Goal: Information Seeking & Learning: Find specific page/section

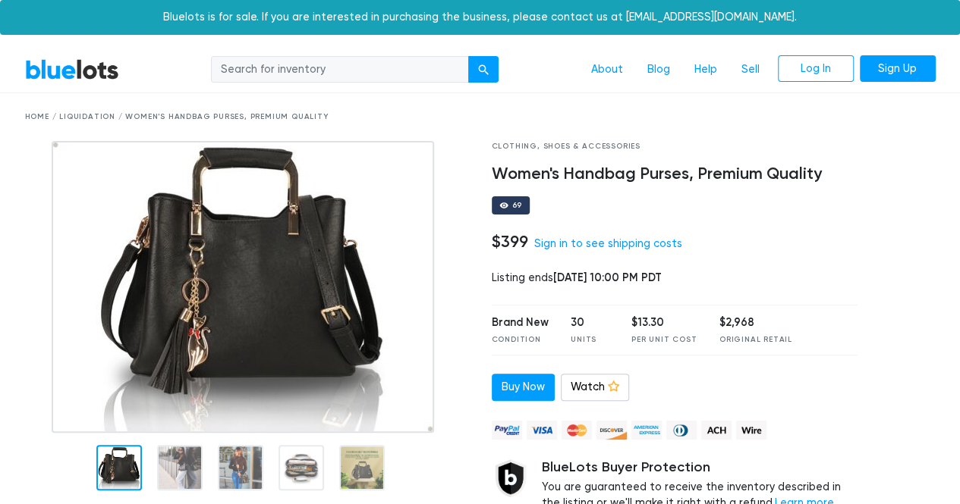
click at [74, 71] on link "BlueLots" at bounding box center [72, 69] width 94 height 22
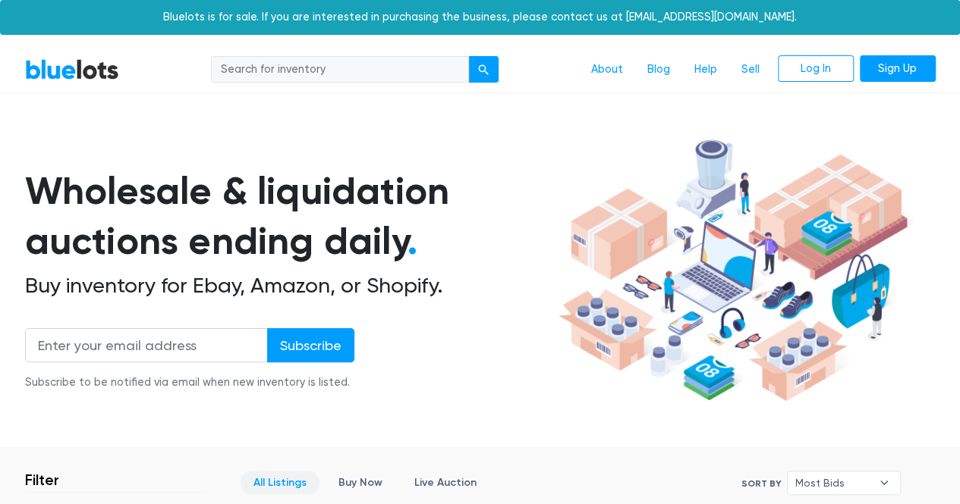
click at [310, 64] on input "search" at bounding box center [340, 69] width 258 height 27
type input "perfumes"
click at [493, 64] on button "submit" at bounding box center [483, 69] width 30 height 27
click at [484, 76] on button "submit" at bounding box center [483, 69] width 30 height 27
click at [349, 66] on input "search" at bounding box center [340, 69] width 258 height 27
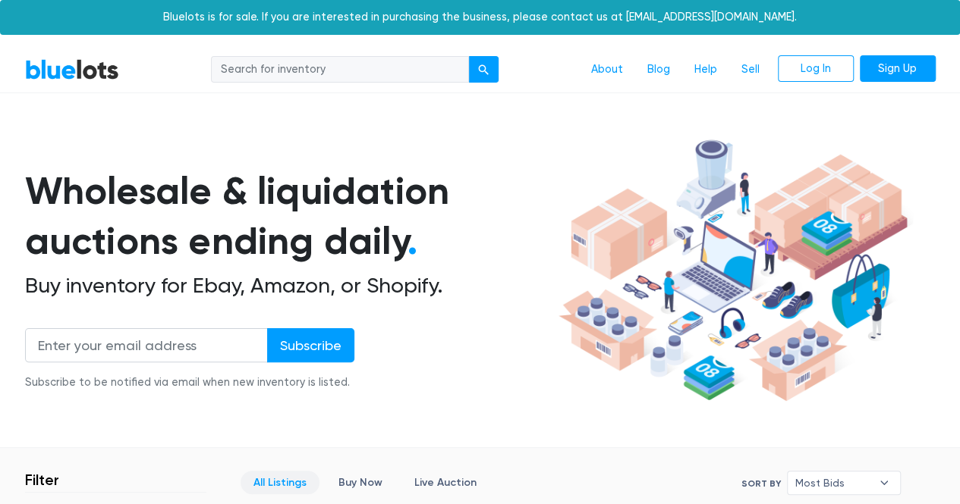
type input "perfumes"
click at [477, 66] on button "submit" at bounding box center [483, 69] width 30 height 27
click at [335, 61] on input "search" at bounding box center [340, 69] width 258 height 27
